Goal: Task Accomplishment & Management: Manage account settings

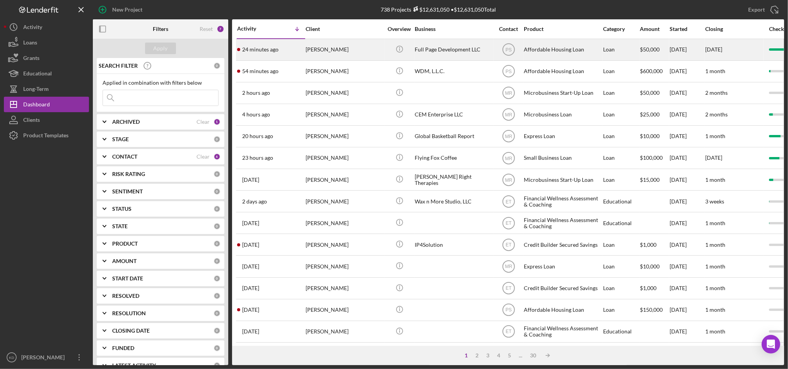
click at [319, 50] on div "[PERSON_NAME]" at bounding box center [344, 49] width 77 height 21
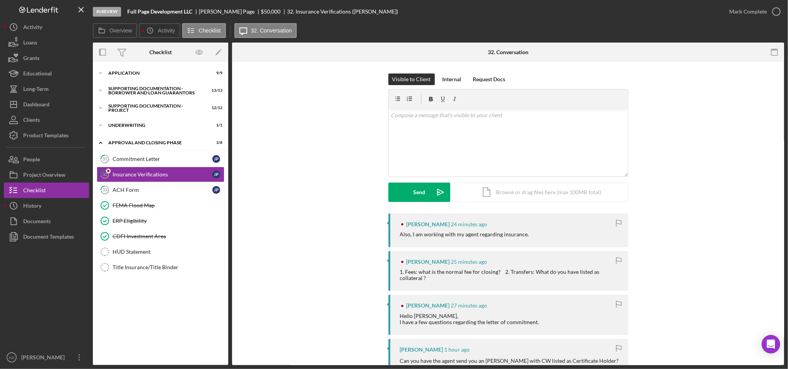
scroll to position [115, 0]
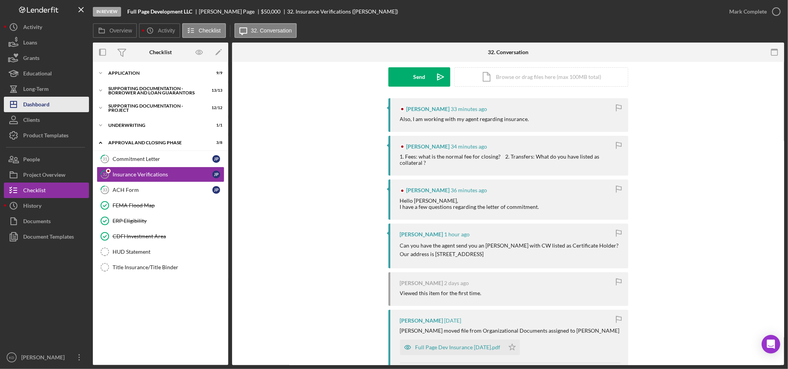
click at [48, 108] on div "Dashboard" at bounding box center [36, 105] width 26 height 17
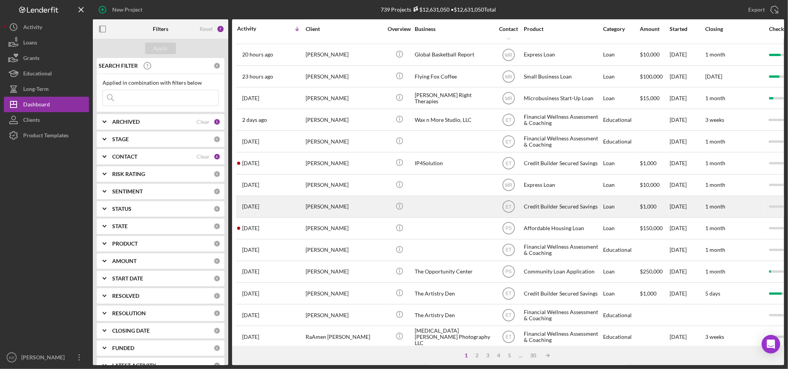
scroll to position [103, 0]
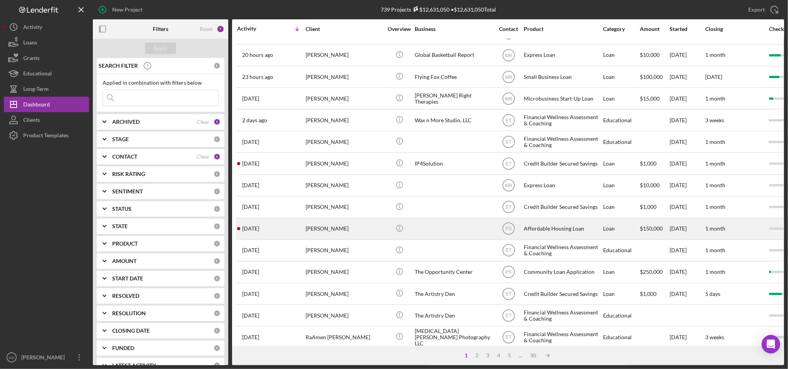
click at [346, 231] on div "[PERSON_NAME]" at bounding box center [344, 229] width 77 height 21
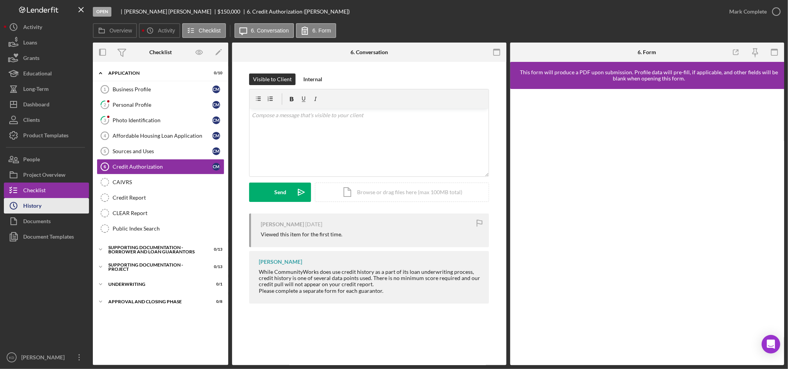
click at [36, 201] on div "History" at bounding box center [32, 206] width 18 height 17
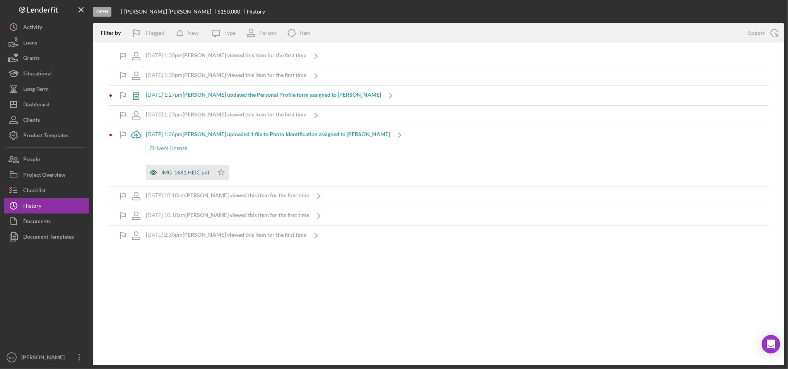
click at [179, 173] on div "IMG_1681.HEIC.pdf" at bounding box center [185, 173] width 48 height 6
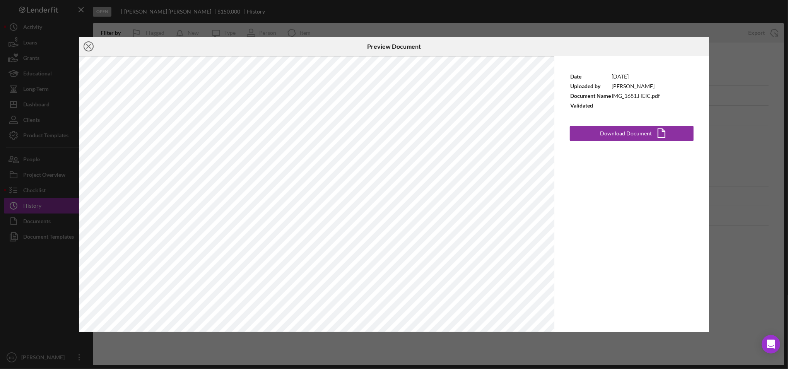
click at [87, 45] on icon "Icon/Close" at bounding box center [88, 46] width 19 height 19
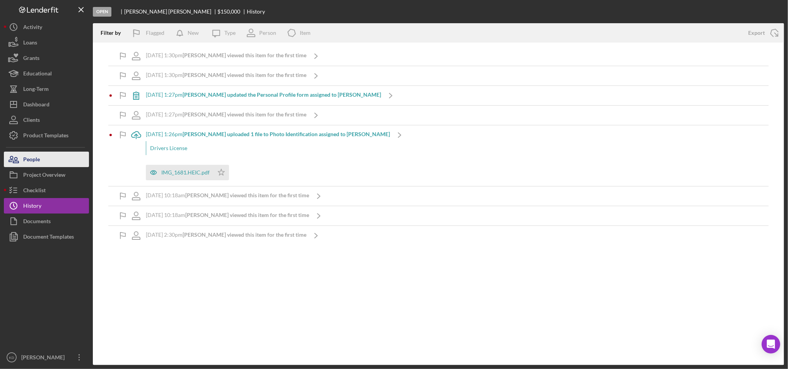
click at [36, 163] on div "People" at bounding box center [31, 160] width 17 height 17
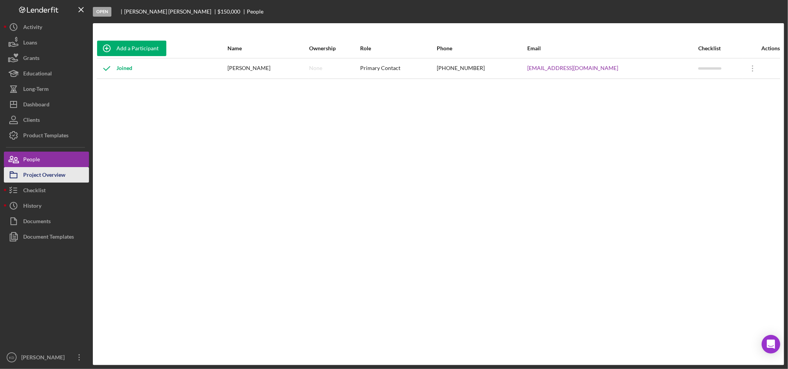
click at [45, 173] on div "Project Overview" at bounding box center [44, 175] width 42 height 17
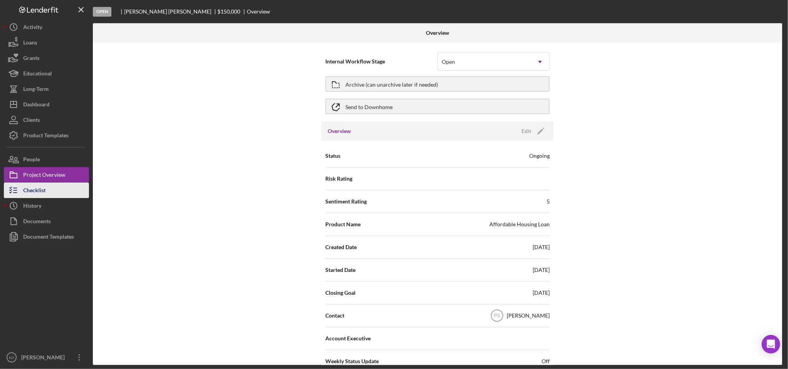
click at [54, 189] on button "Checklist" at bounding box center [46, 190] width 85 height 15
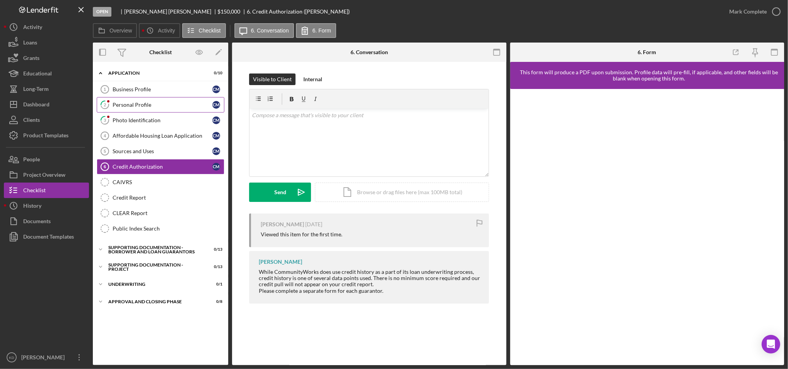
click at [160, 110] on link "2 Personal Profile C M" at bounding box center [161, 104] width 128 height 15
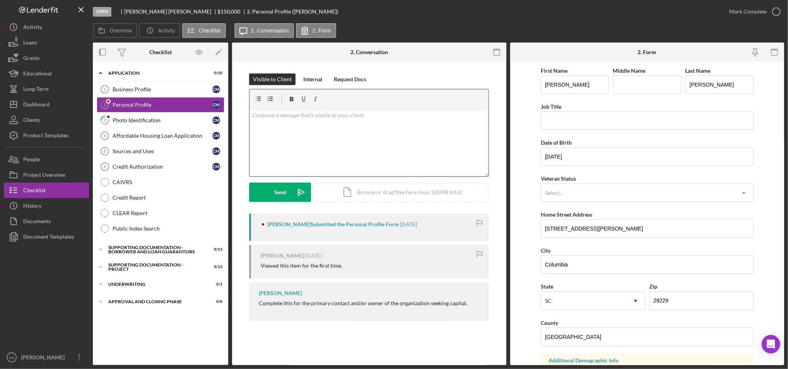
click at [355, 147] on div "v Color teal Color pink Remove color Add row above Add row below Add column bef…" at bounding box center [369, 143] width 239 height 68
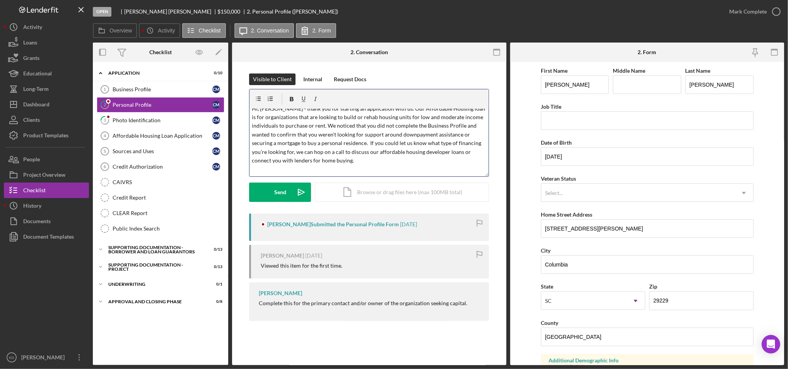
scroll to position [17, 0]
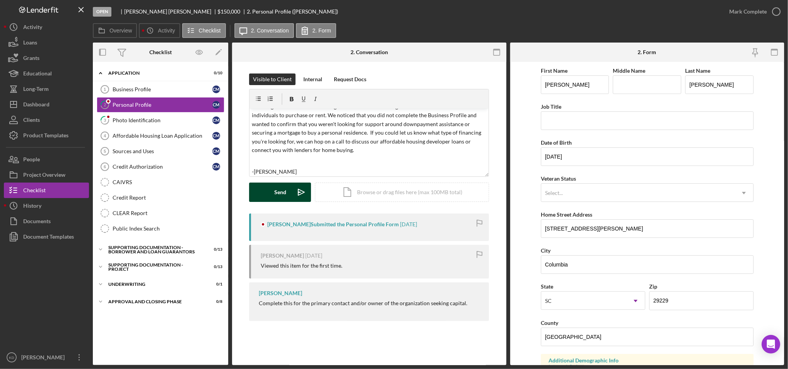
click at [284, 195] on div "Send" at bounding box center [280, 192] width 12 height 19
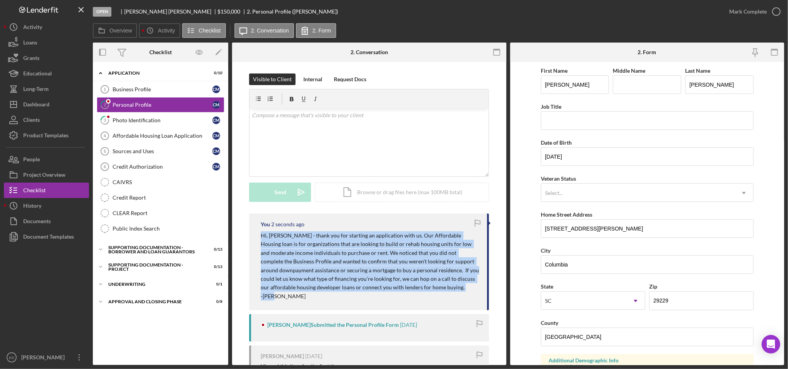
drag, startPoint x: 276, startPoint y: 297, endPoint x: 248, endPoint y: 236, distance: 67.2
click at [248, 236] on div "You 2 seconds ago Hi, Christie - thank you for starting an application with us.…" at bounding box center [369, 320] width 251 height 213
copy div "Hi, Christie - thank you for starting an application with us. Our Affordable Ho…"
click at [54, 177] on div "Project Overview" at bounding box center [44, 175] width 42 height 17
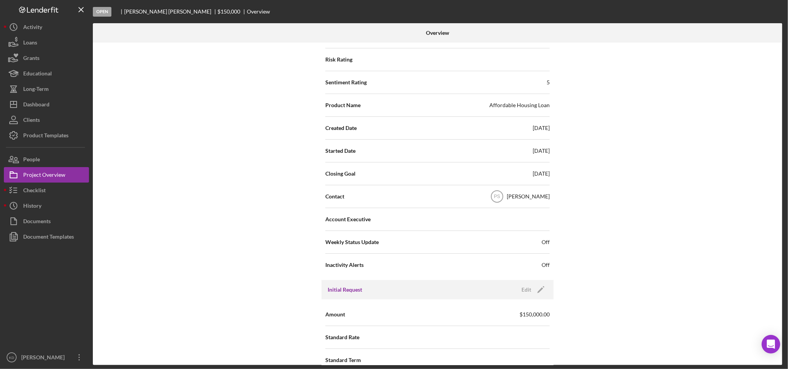
scroll to position [120, 0]
click at [500, 198] on text "PS" at bounding box center [497, 196] width 6 height 5
click at [531, 197] on div "Paul Schmitt" at bounding box center [528, 196] width 43 height 8
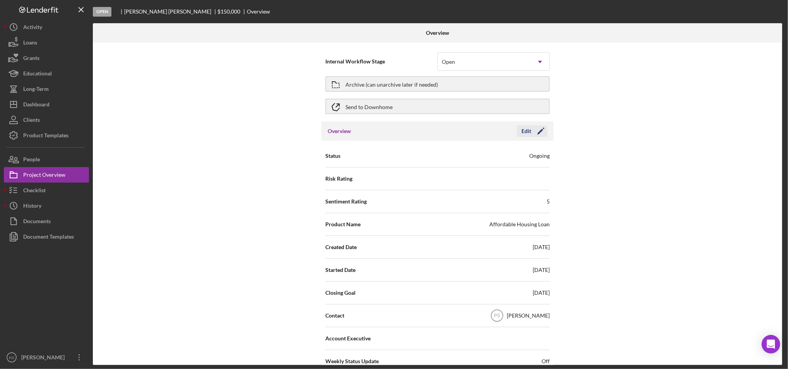
click at [542, 127] on icon "Icon/Edit" at bounding box center [540, 131] width 19 height 19
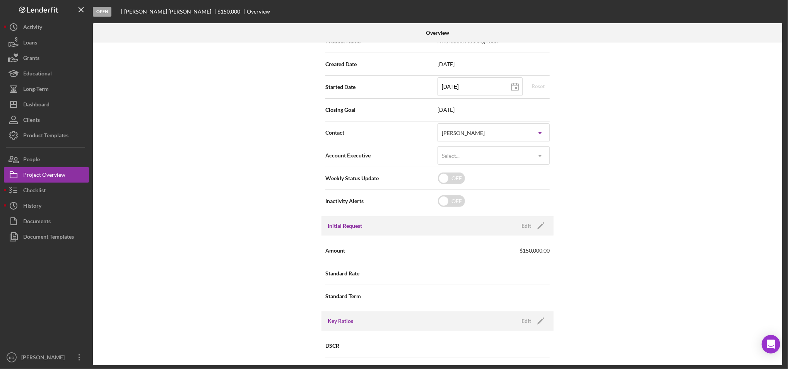
scroll to position [183, 0]
click at [494, 131] on div "Paul Schmitt" at bounding box center [484, 133] width 93 height 18
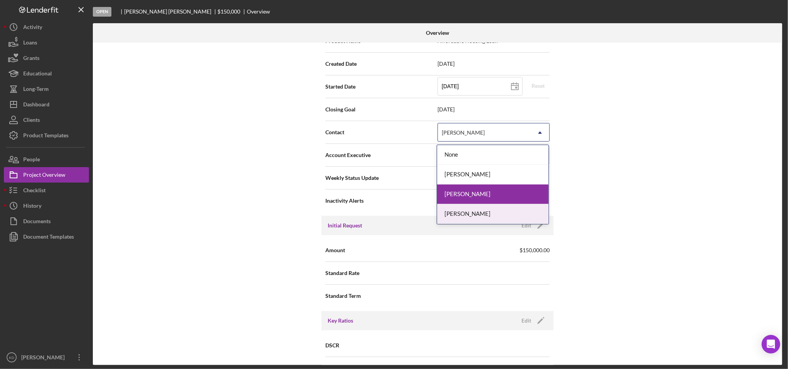
click at [463, 211] on div "[PERSON_NAME]" at bounding box center [492, 214] width 111 height 20
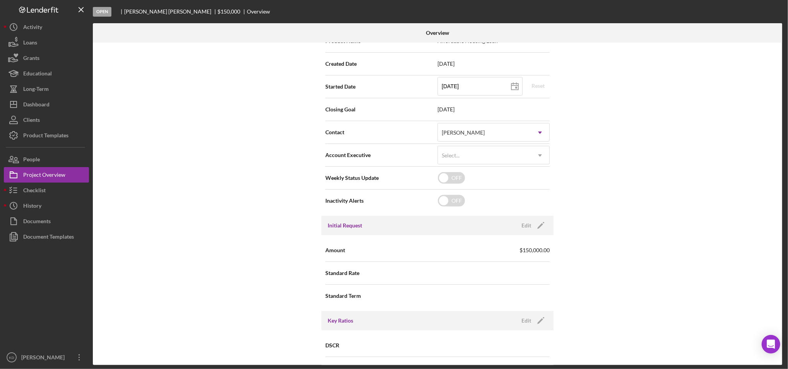
click at [252, 226] on div "Internal Workflow Stage Open Icon/Dropdown Arrow Archive (can unarchive later i…" at bounding box center [438, 204] width 690 height 323
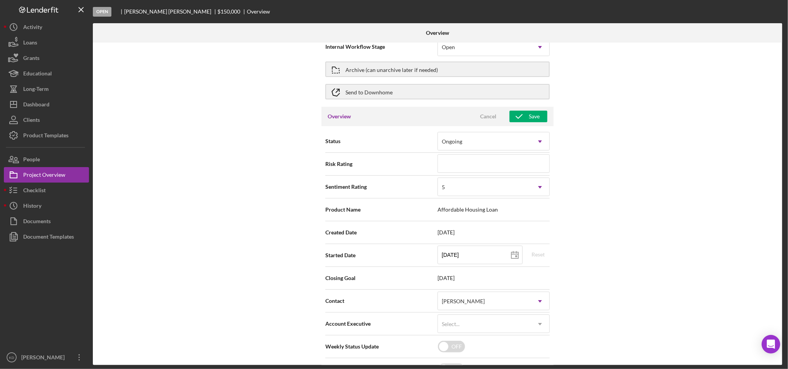
scroll to position [0, 0]
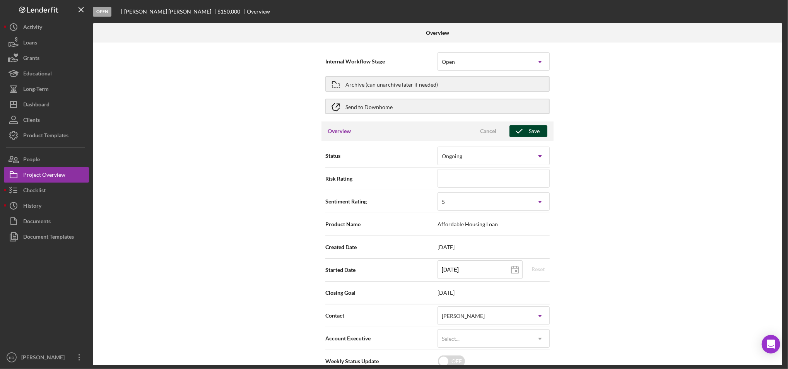
click at [531, 134] on div "Save" at bounding box center [534, 131] width 11 height 12
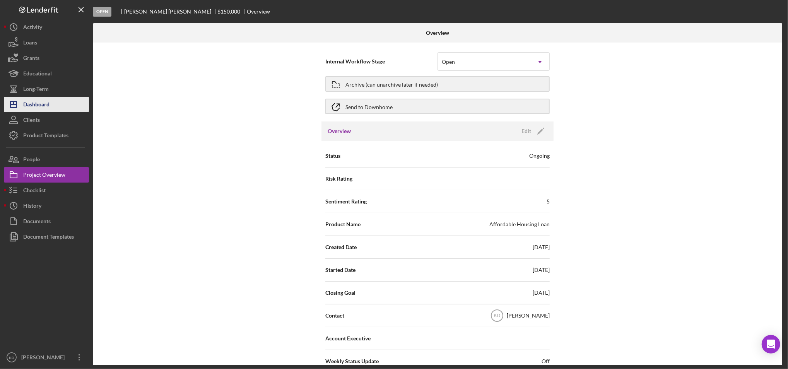
click at [51, 106] on button "Icon/Dashboard Dashboard" at bounding box center [46, 104] width 85 height 15
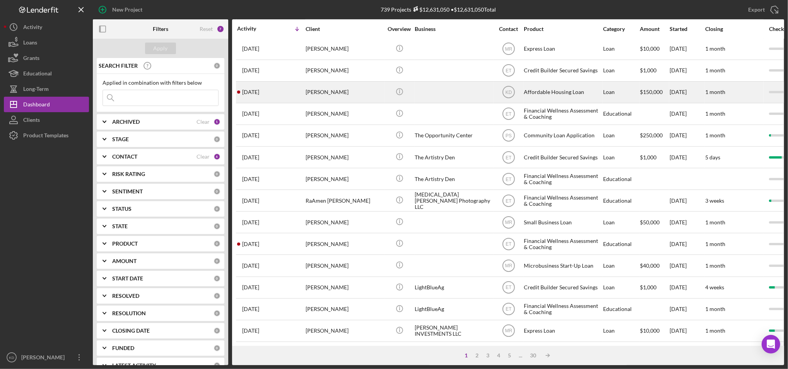
scroll to position [250, 0]
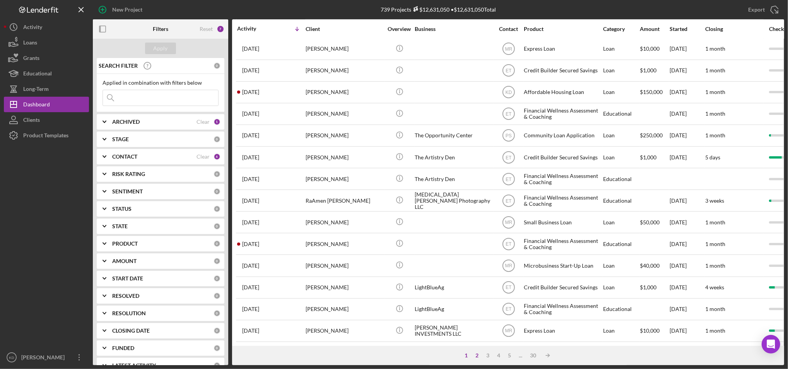
click at [476, 355] on div "2" at bounding box center [477, 356] width 11 height 6
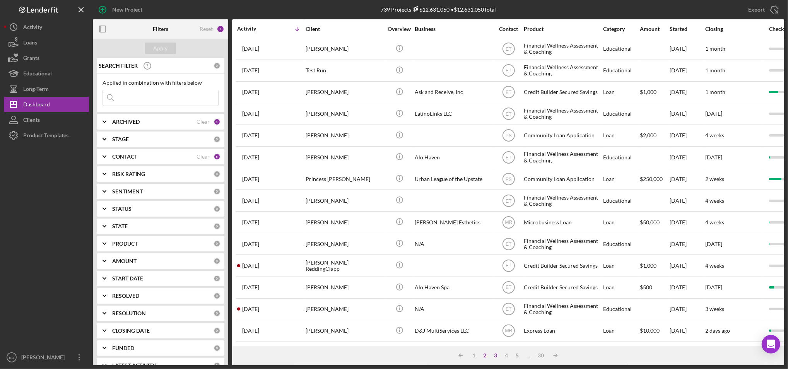
click at [494, 356] on div "3" at bounding box center [495, 356] width 11 height 6
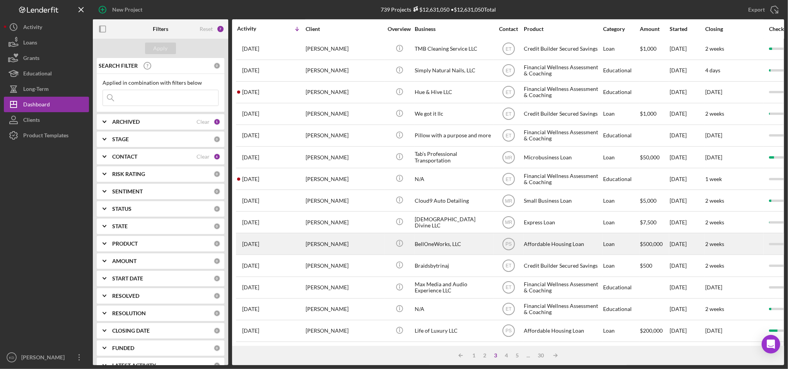
click at [440, 235] on div "BellOneWorks, LLC" at bounding box center [453, 244] width 77 height 21
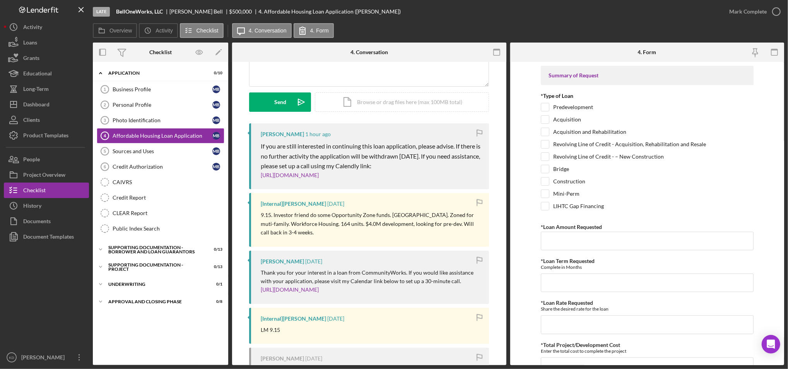
scroll to position [91, 0]
click at [39, 101] on div "Dashboard" at bounding box center [36, 105] width 26 height 17
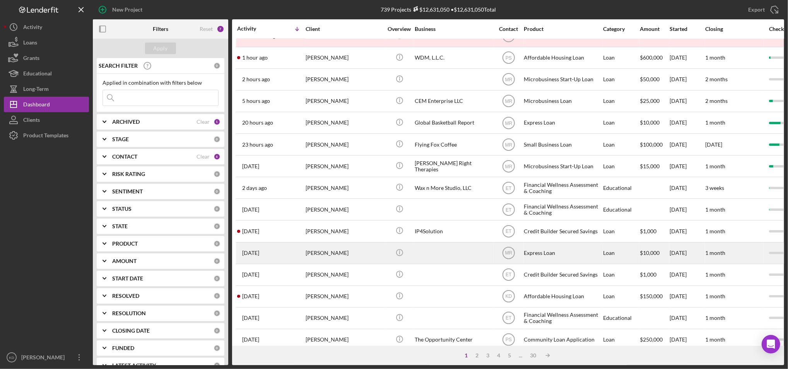
scroll to position [36, 0]
click at [450, 296] on div at bounding box center [453, 296] width 77 height 21
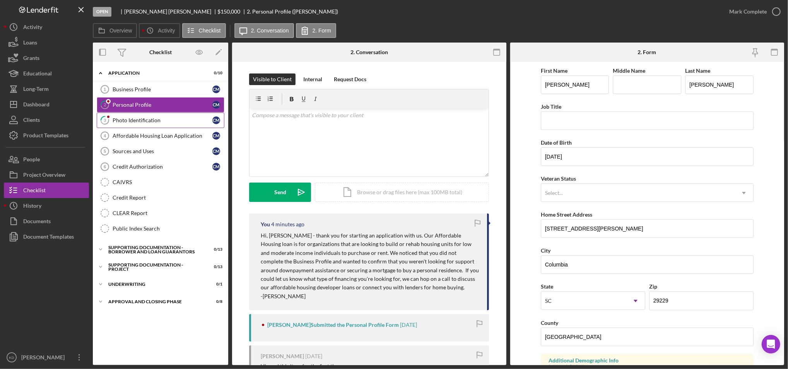
click at [127, 121] on div "Photo Identification" at bounding box center [163, 120] width 100 height 6
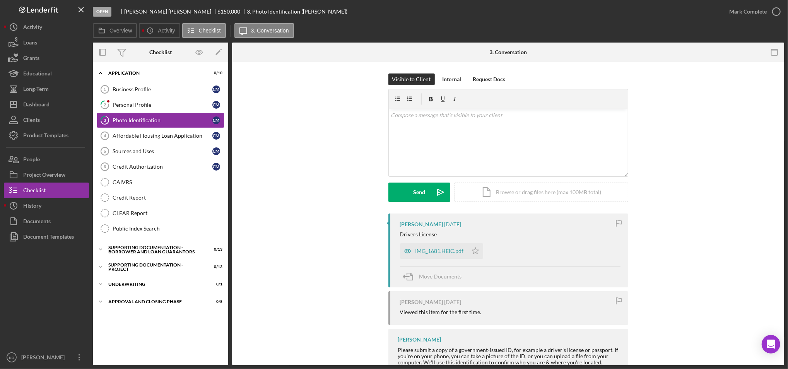
scroll to position [25, 0]
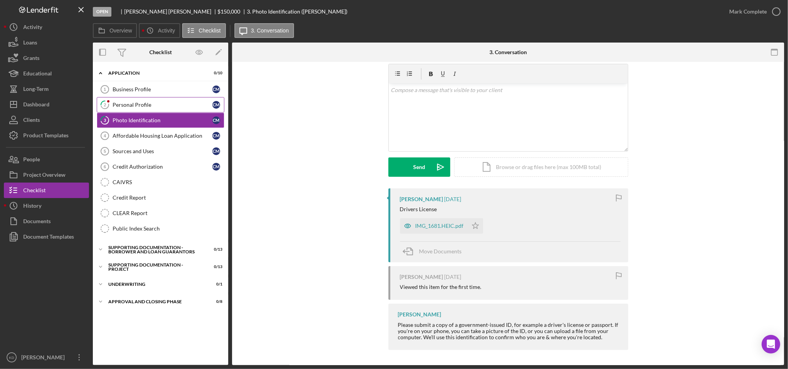
click at [124, 101] on link "2 Personal Profile C M" at bounding box center [161, 104] width 128 height 15
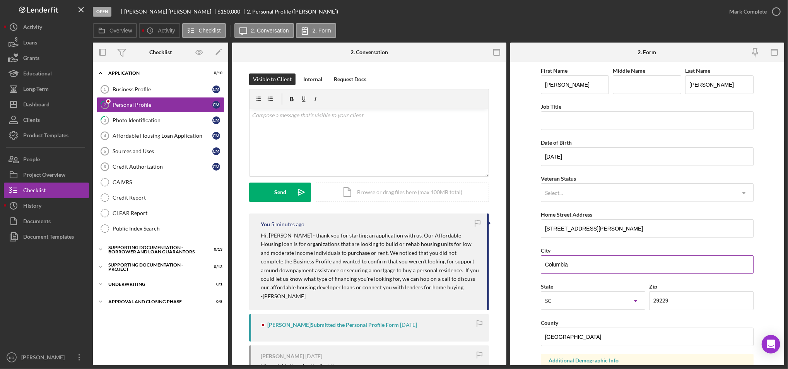
scroll to position [86, 0]
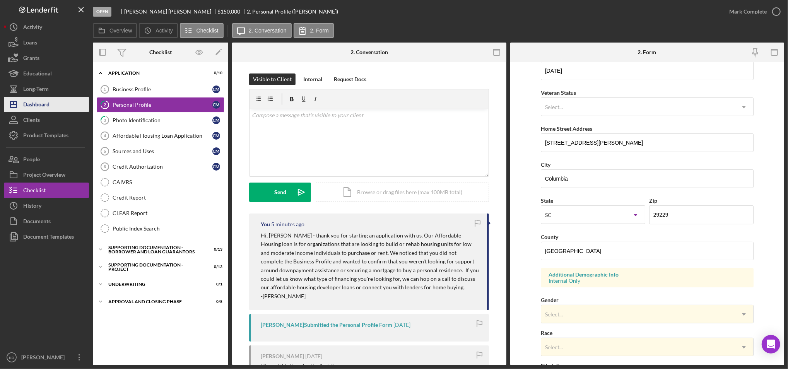
click at [45, 106] on div "Dashboard" at bounding box center [36, 105] width 26 height 17
